Goal: Task Accomplishment & Management: Manage account settings

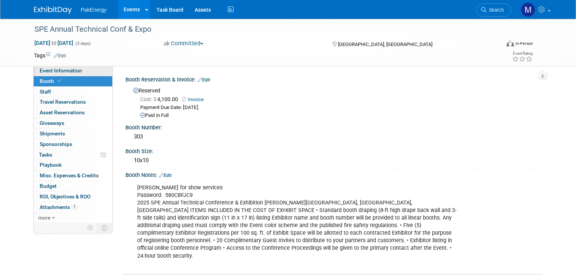
click at [62, 68] on span "Event Information" at bounding box center [61, 71] width 42 height 6
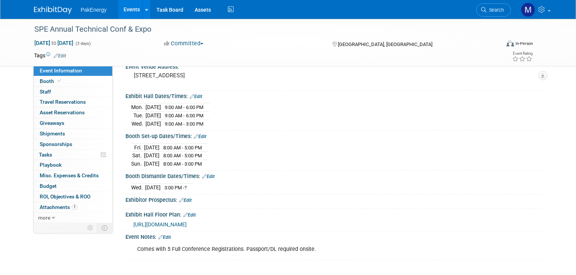
scroll to position [63, 0]
click at [183, 198] on link "Edit" at bounding box center [185, 200] width 12 height 5
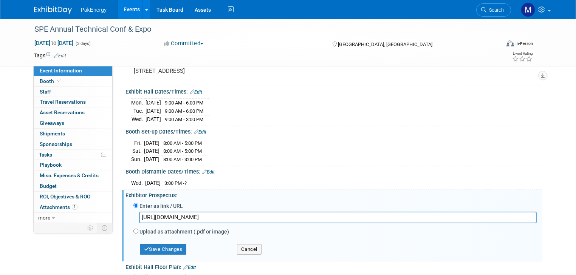
scroll to position [0, 175]
type input "https://mya2zevents.com/wp-content/uploads/2025/04/A2Z-DET-Exhibitor-Guide_Logg…"
click at [162, 245] on button "Save Changes" at bounding box center [163, 249] width 47 height 11
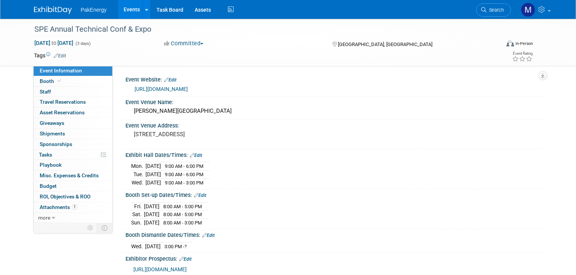
click at [162, 88] on link "https://www.atce.org/" at bounding box center [161, 89] width 53 height 6
click at [41, 79] on span "Booth" at bounding box center [51, 81] width 23 height 6
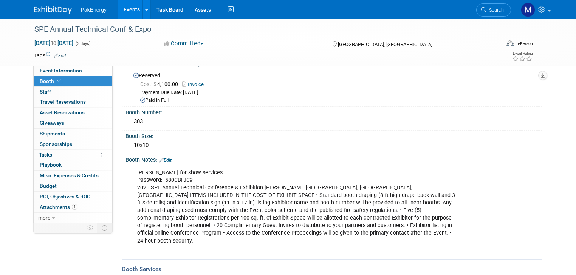
scroll to position [46, 0]
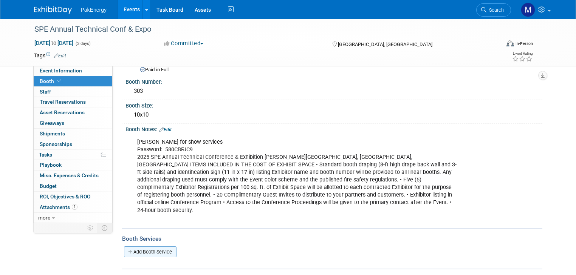
click at [155, 247] on link "Add Booth Service" at bounding box center [150, 252] width 53 height 11
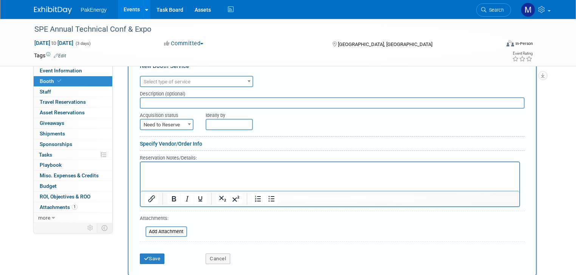
scroll to position [246, 0]
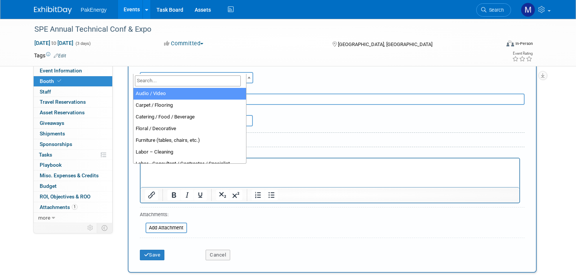
click at [247, 77] on b at bounding box center [248, 78] width 3 height 2
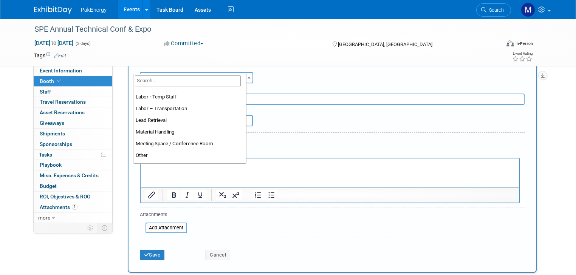
scroll to position [141, 0]
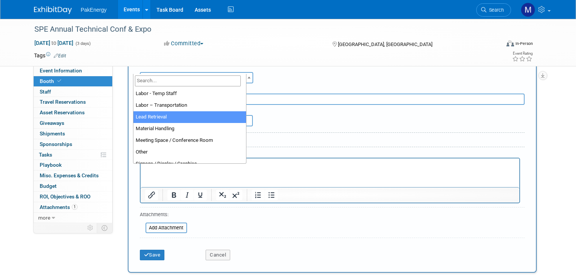
select select "7"
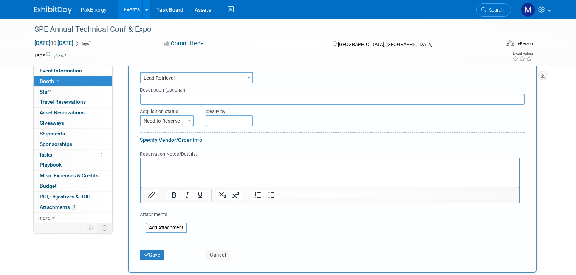
click at [183, 94] on input "text" at bounding box center [332, 99] width 385 height 11
type input "Maritz Lead Retrieval Device"
click at [188, 120] on b at bounding box center [189, 121] width 3 height 2
select select "2"
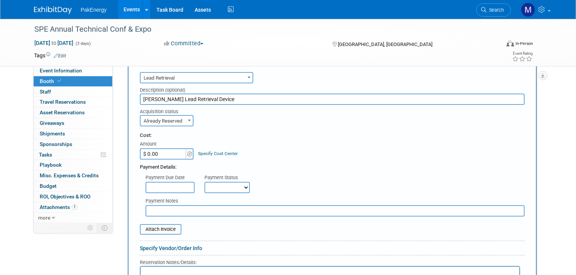
click at [172, 148] on input "$ 0.00" at bounding box center [163, 153] width 47 height 11
type input "$ 648.42"
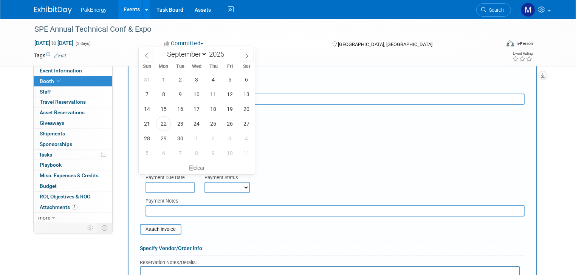
click at [175, 182] on input "text" at bounding box center [169, 187] width 49 height 11
click at [163, 119] on span "22" at bounding box center [163, 123] width 15 height 15
type input "Sep 22, 2025"
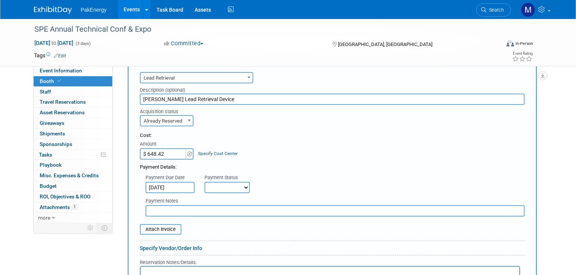
click at [237, 182] on select "Not Paid Yet Partially Paid Paid in Full" at bounding box center [226, 187] width 45 height 11
select select "1"
click at [204, 182] on select "Not Paid Yet Partially Paid Paid in Full" at bounding box center [226, 187] width 45 height 11
click at [160, 225] on input "file" at bounding box center [136, 229] width 90 height 9
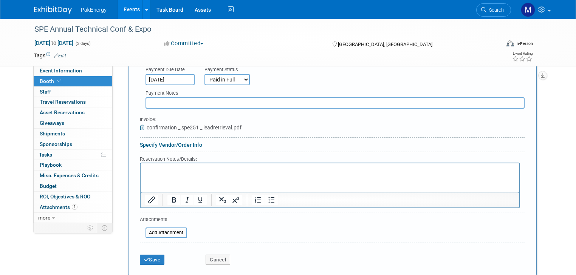
scroll to position [354, 0]
click at [148, 255] on button "Save" at bounding box center [152, 260] width 25 height 11
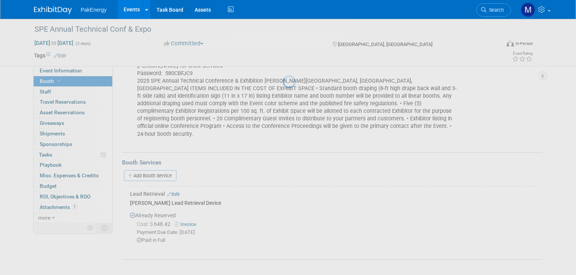
scroll to position [113, 0]
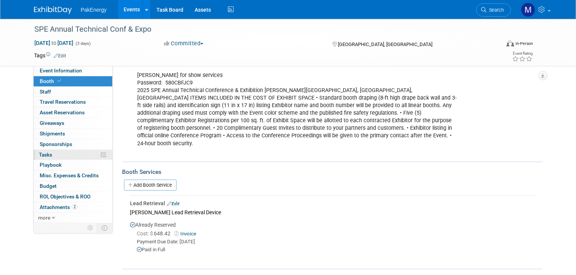
click at [50, 151] on link "0% Tasks 0%" at bounding box center [73, 155] width 79 height 10
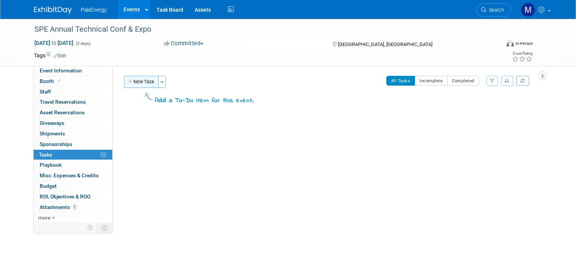
click at [146, 79] on button "New Task" at bounding box center [141, 82] width 35 height 12
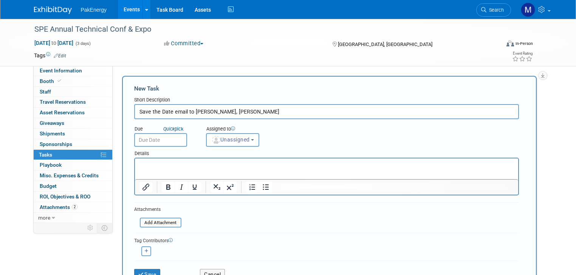
type input "Save the Date email to Christian, Matt Smith"
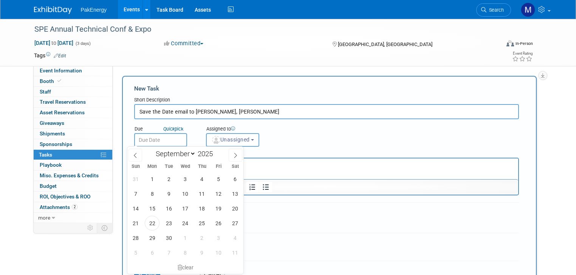
click at [153, 138] on input "text" at bounding box center [160, 140] width 53 height 14
click at [152, 221] on span "22" at bounding box center [152, 223] width 15 height 15
type input "Sep 22, 2025"
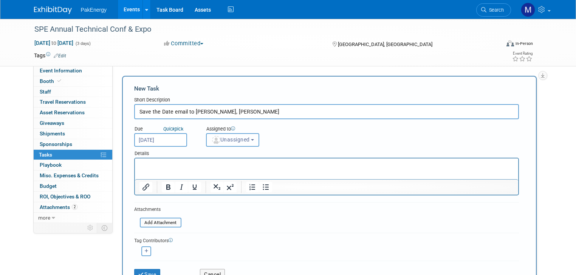
click at [250, 140] on button "Unassigned" at bounding box center [233, 140] width 54 height 14
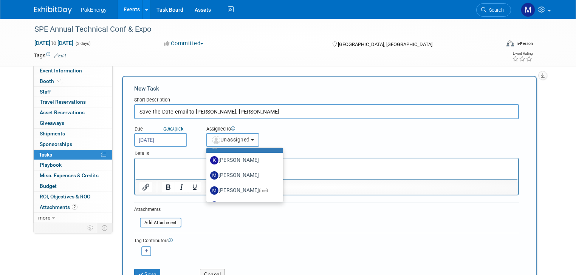
scroll to position [14, 0]
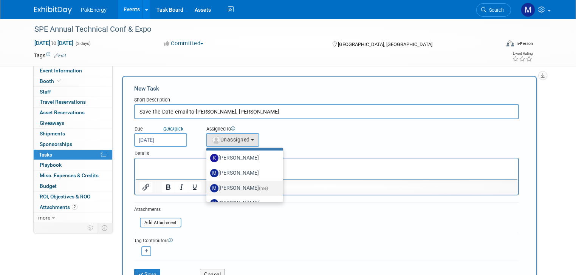
click at [234, 183] on label "Mary Walker (me)" at bounding box center [242, 189] width 65 height 12
click at [207, 185] on input "Mary Walker (me)" at bounding box center [205, 187] width 5 height 5
select select "18583c6f-e799-444d-86a8-e5338c1e6931"
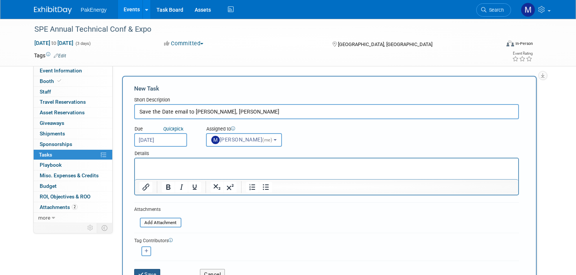
click at [142, 270] on button "Save" at bounding box center [147, 274] width 26 height 11
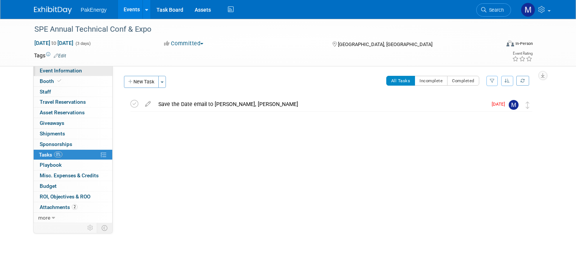
click at [53, 68] on span "Event Information" at bounding box center [61, 71] width 42 height 6
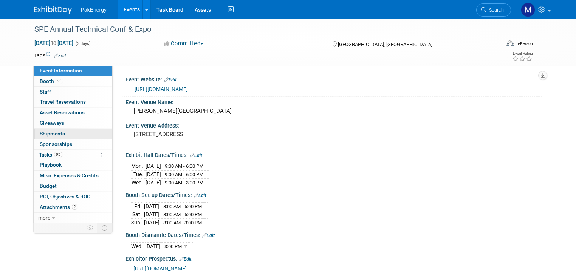
click at [49, 130] on link "0 Shipments 0" at bounding box center [73, 134] width 79 height 10
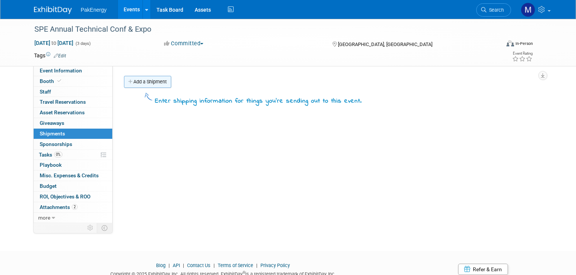
click at [145, 83] on link "Add a Shipment" at bounding box center [147, 82] width 47 height 12
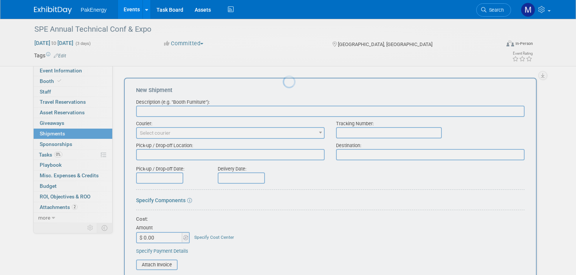
scroll to position [0, 0]
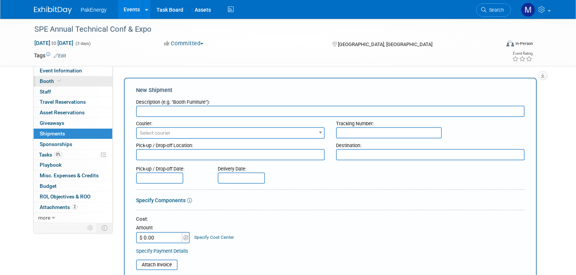
click at [38, 77] on link "Booth" at bounding box center [73, 81] width 79 height 10
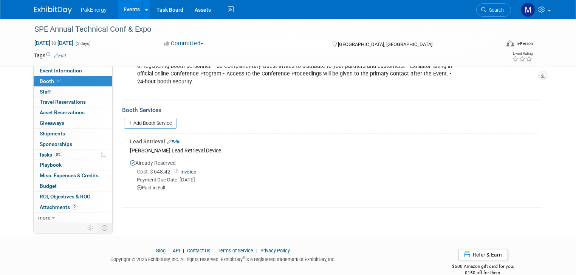
scroll to position [176, 0]
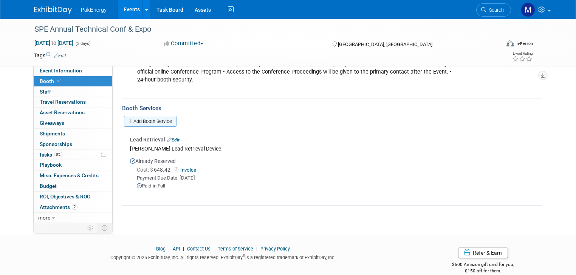
click at [141, 116] on link "Add Booth Service" at bounding box center [150, 121] width 53 height 11
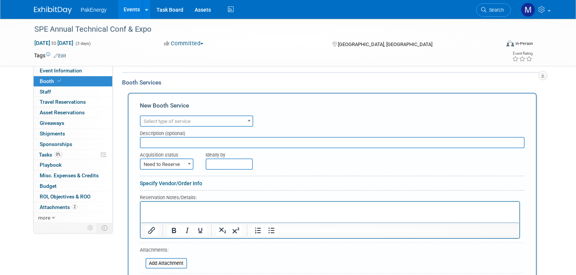
scroll to position [210, 0]
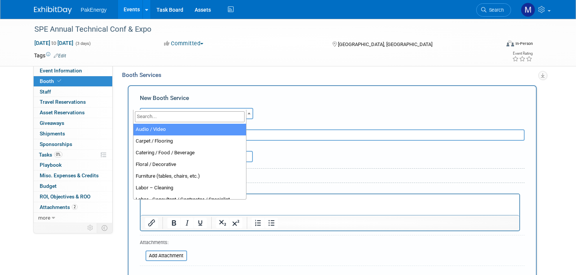
click at [245, 108] on span at bounding box center [249, 113] width 8 height 10
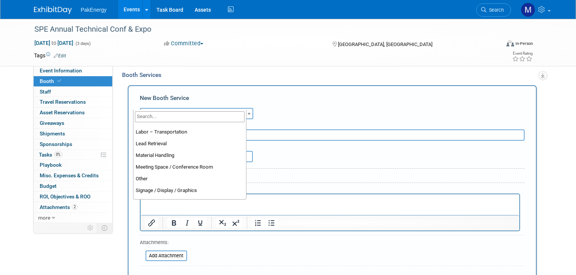
scroll to position [162, 0]
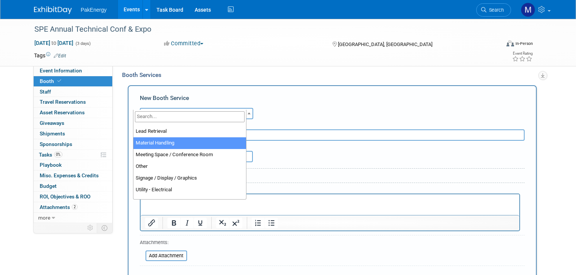
select select "10"
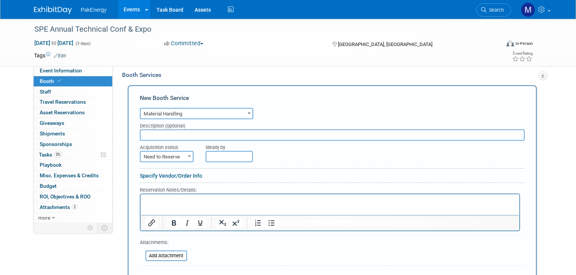
click at [172, 198] on p "Rich Text Area. Press ALT-0 for help." at bounding box center [330, 200] width 370 height 7
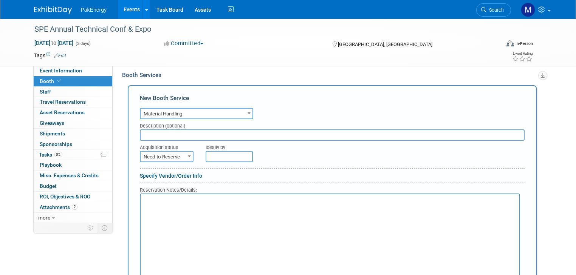
scroll to position [222, 0]
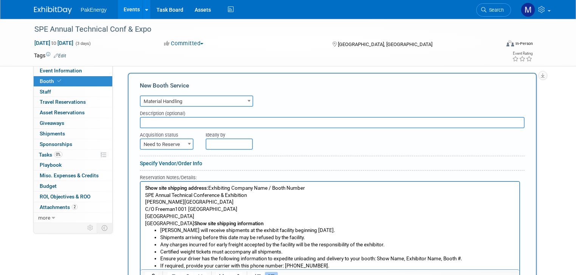
drag, startPoint x: 160, startPoint y: 230, endPoint x: 341, endPoint y: 231, distance: 181.0
click at [342, 231] on li "Freeman will receive shipments at the exhibit facility beginning October 17, 20…" at bounding box center [337, 230] width 355 height 7
copy li "Freeman will receive shipments at the exhibit facility beginning October 17, 20…"
click at [144, 117] on input "text" at bounding box center [332, 122] width 385 height 11
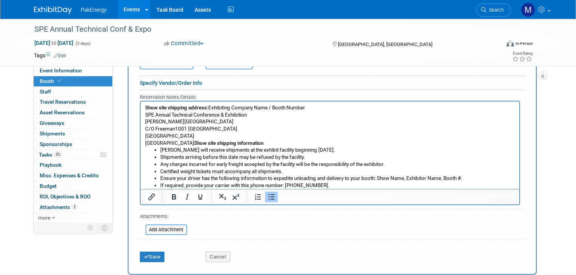
scroll to position [306, 0]
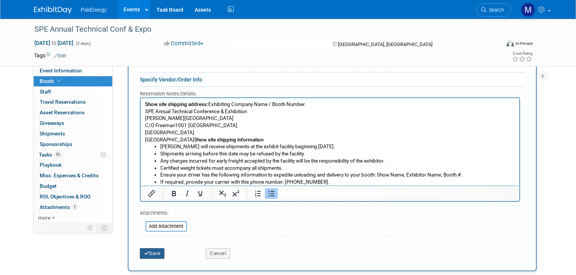
type input "Freeman will receive shipments at the exhibit facility beginning October 17, 20…"
click at [148, 249] on button "Save" at bounding box center [152, 254] width 25 height 11
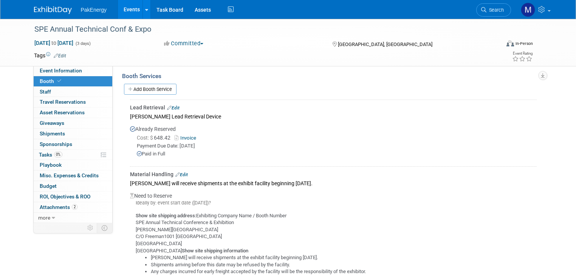
scroll to position [206, 0]
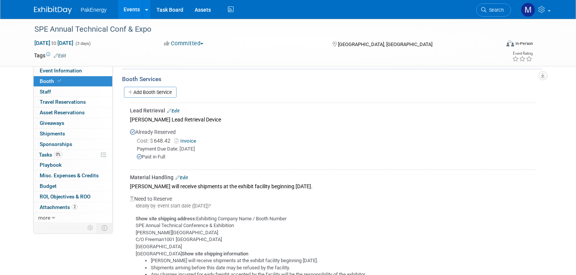
click at [177, 174] on div "Material Handling Edit" at bounding box center [333, 178] width 407 height 8
click at [177, 175] on link "Edit" at bounding box center [181, 177] width 12 height 5
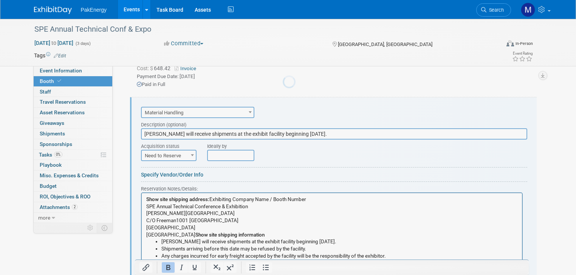
scroll to position [0, 0]
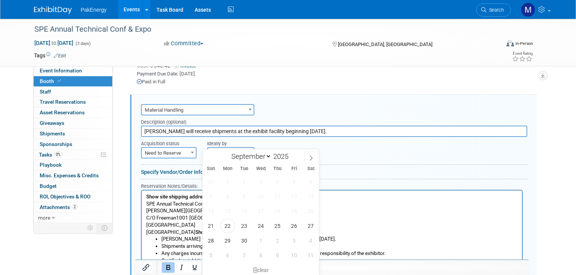
click at [241, 147] on input "text" at bounding box center [230, 152] width 47 height 11
click at [266, 154] on select "September October November December" at bounding box center [249, 156] width 43 height 9
select select "9"
click at [228, 152] on select "September October November December" at bounding box center [249, 156] width 43 height 9
click at [292, 209] on span "17" at bounding box center [293, 211] width 15 height 15
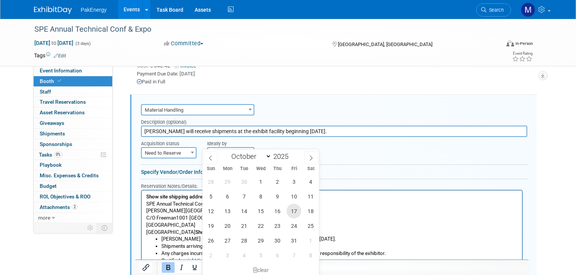
type input "Oct 17, 2025"
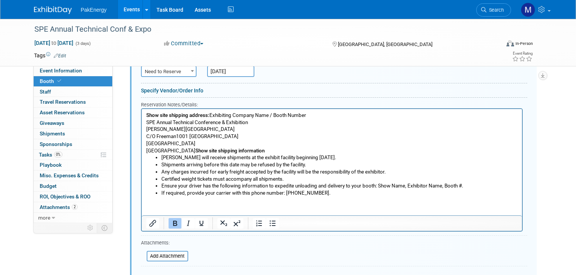
scroll to position [363, 0]
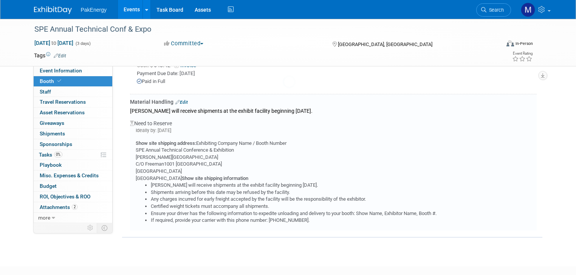
scroll to position [281, 0]
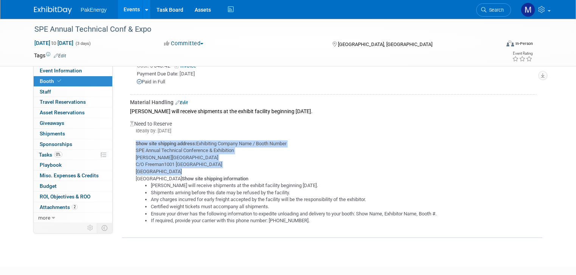
drag, startPoint x: 128, startPoint y: 133, endPoint x: 179, endPoint y: 161, distance: 57.7
click at [179, 161] on div "Show site shipping address: Exhibiting Company Name / Booth Number SPE Annual T…" at bounding box center [333, 180] width 407 height 90
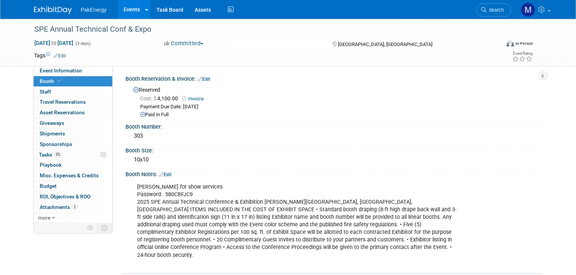
scroll to position [0, 0]
click at [122, 8] on link "Events" at bounding box center [132, 9] width 28 height 19
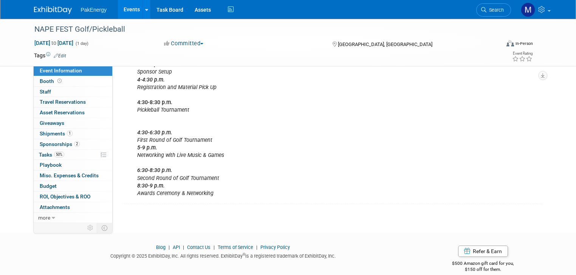
click at [127, 8] on link "Events" at bounding box center [132, 9] width 28 height 19
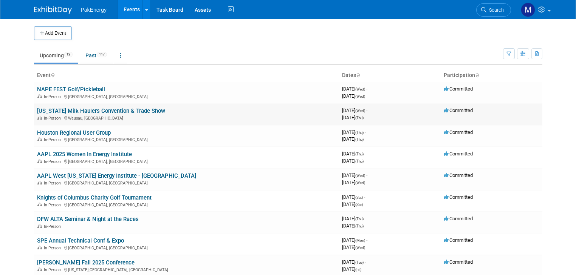
click at [125, 111] on link "[US_STATE] Milk Haulers Convention & Trade Show" at bounding box center [101, 111] width 128 height 7
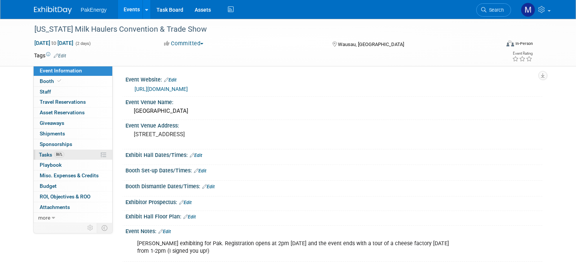
click at [39, 152] on span "Tasks 86%" at bounding box center [51, 155] width 25 height 6
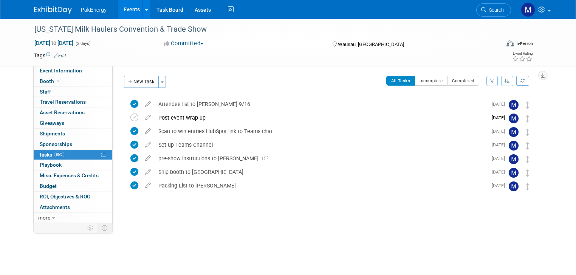
click at [122, 7] on link "Events" at bounding box center [132, 9] width 28 height 19
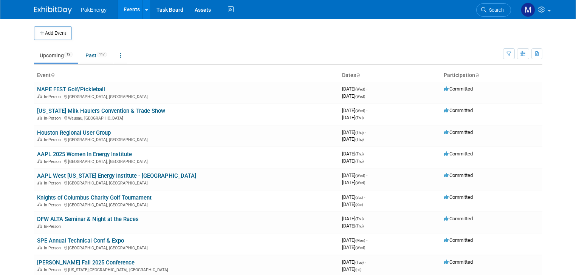
click at [121, 8] on link "Events" at bounding box center [132, 9] width 28 height 19
click at [86, 53] on link "Past 117" at bounding box center [96, 55] width 33 height 14
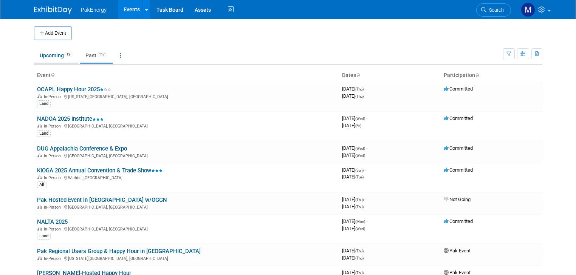
click at [43, 55] on link "Upcoming 12" at bounding box center [56, 55] width 44 height 14
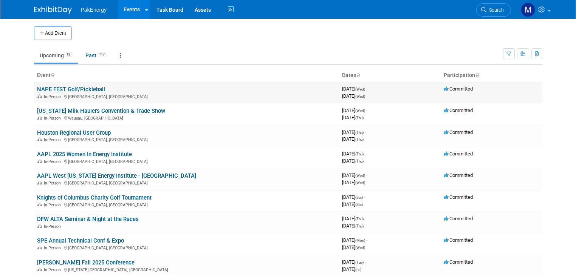
click at [83, 87] on link "NAPE FEST Golf/Pickleball" at bounding box center [71, 89] width 68 height 7
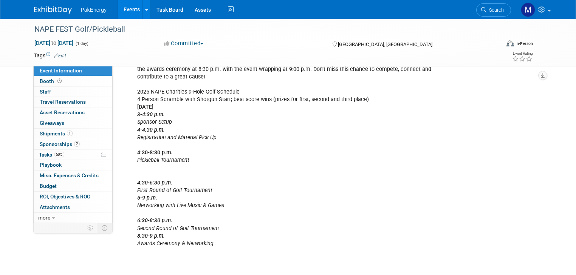
scroll to position [348, 0]
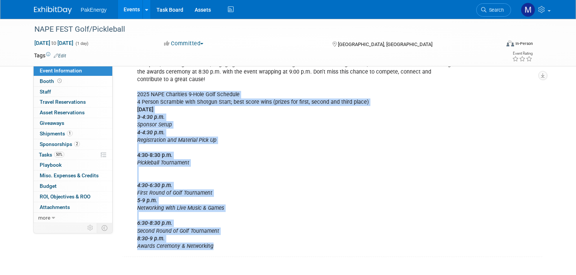
drag, startPoint x: 131, startPoint y: 82, endPoint x: 247, endPoint y: 237, distance: 193.2
click at [247, 237] on div "Need to fill 2 golf foursomes: Asked Robert to fill out one foursome 9/5: Rober…" at bounding box center [296, 79] width 329 height 349
copy div "2025 NAPE Charities 9-Hole Golf Schedule 4 Person Scramble with Shotgun Start; …"
